Goal: Task Accomplishment & Management: Manage account settings

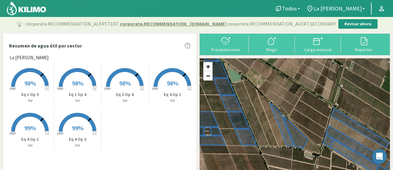
click at [28, 87] on span "98%" at bounding box center [29, 83] width 11 height 8
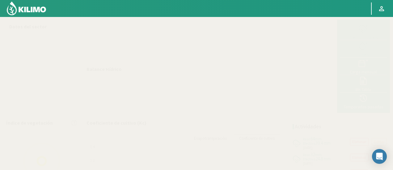
select select "2: Object"
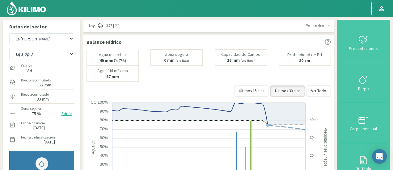
click at [66, 114] on button "Editar" at bounding box center [67, 113] width 15 height 7
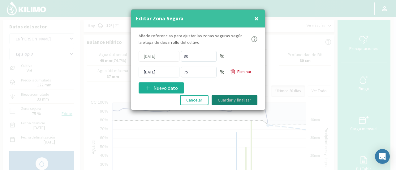
click at [237, 101] on button "Guardar y finalizar" at bounding box center [235, 100] width 46 height 10
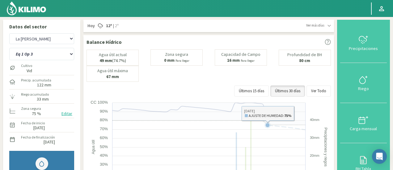
click at [293, 140] on rect at bounding box center [210, 162] width 246 height 124
click at [252, 140] on rect at bounding box center [210, 162] width 246 height 124
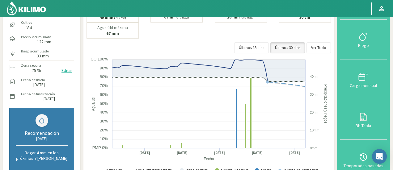
scroll to position [46, 0]
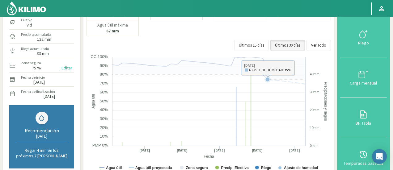
click at [284, 104] on rect at bounding box center [210, 116] width 246 height 124
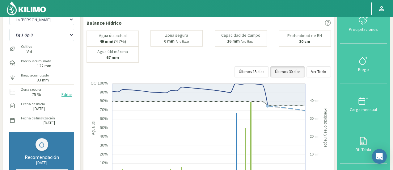
scroll to position [0, 0]
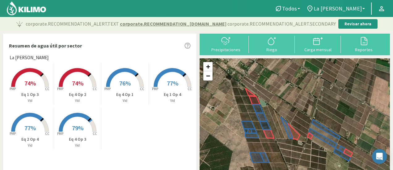
click at [33, 85] on span "74%" at bounding box center [29, 83] width 11 height 8
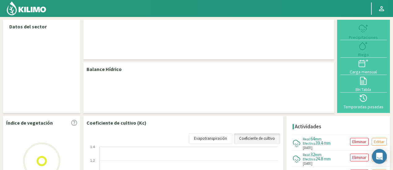
select select "2: Object"
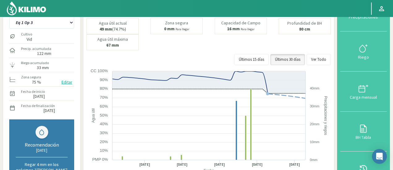
scroll to position [82, 0]
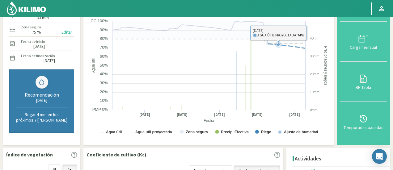
click at [281, 46] on icon at bounding box center [286, 46] width 37 height 5
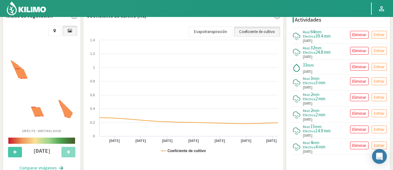
scroll to position [221, 0]
